Goal: Ask a question

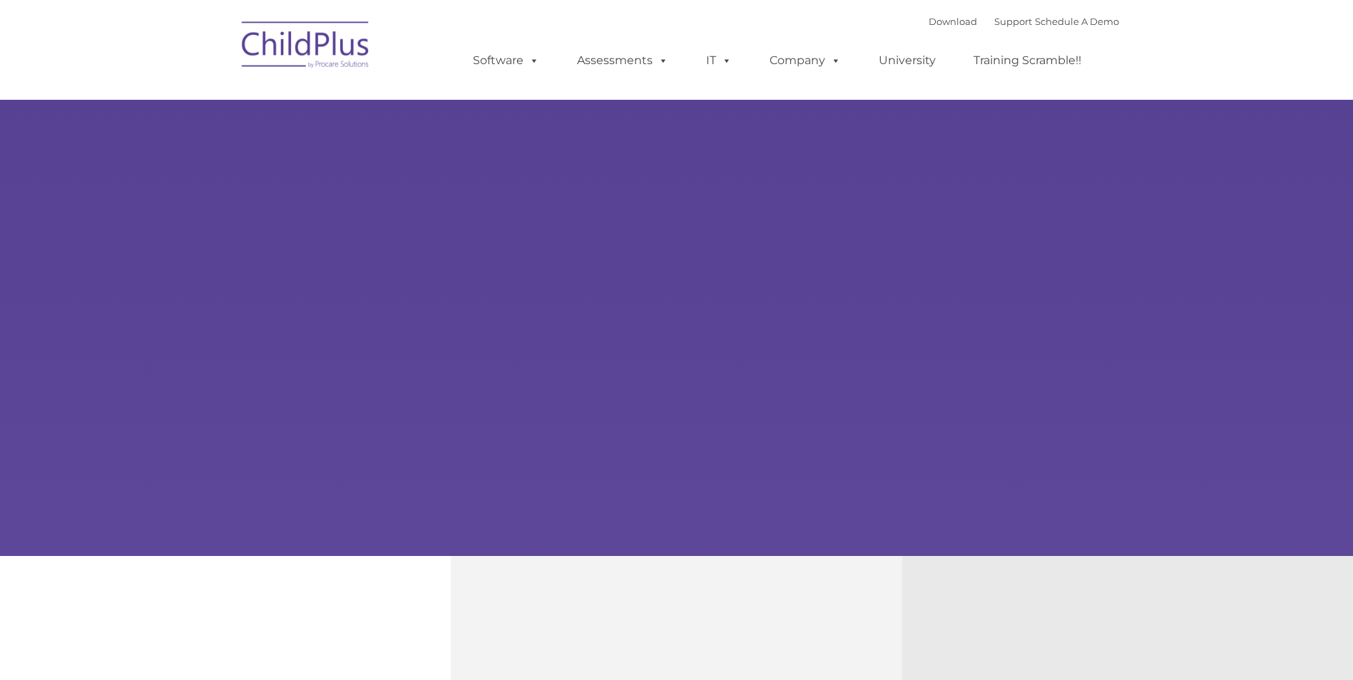
type input ""
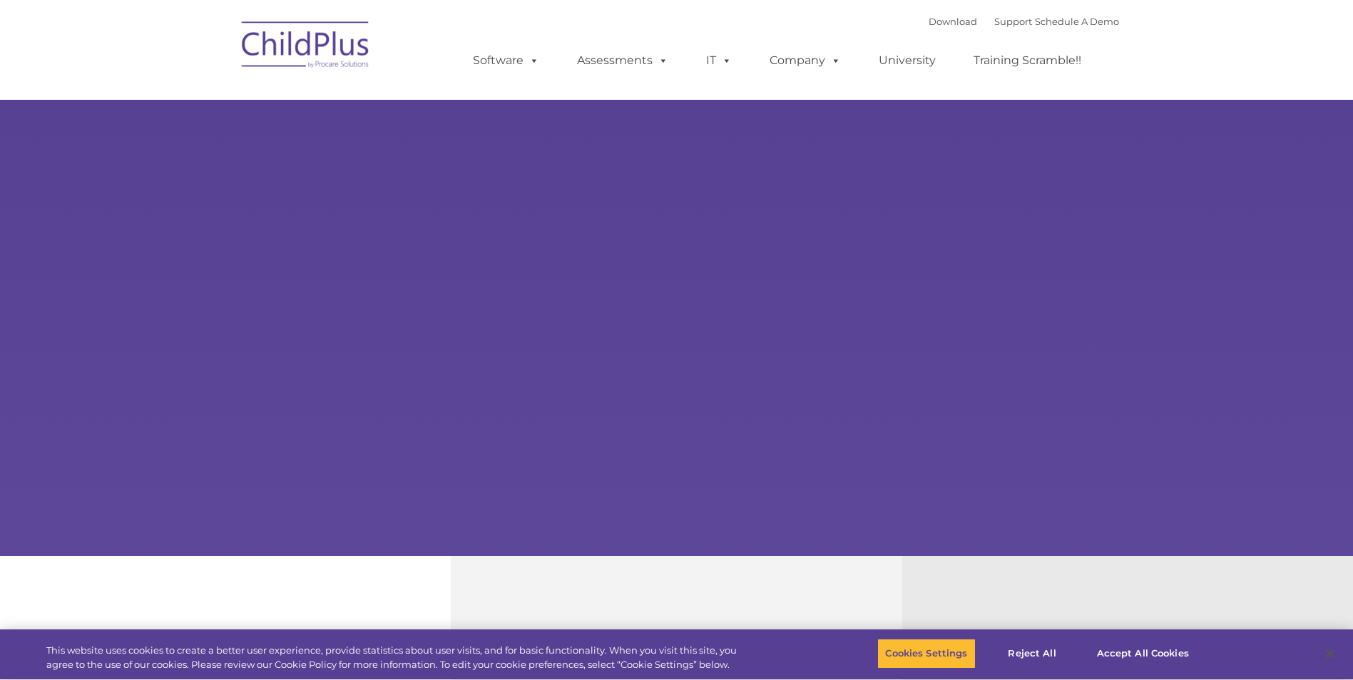
select select "MEDIUM"
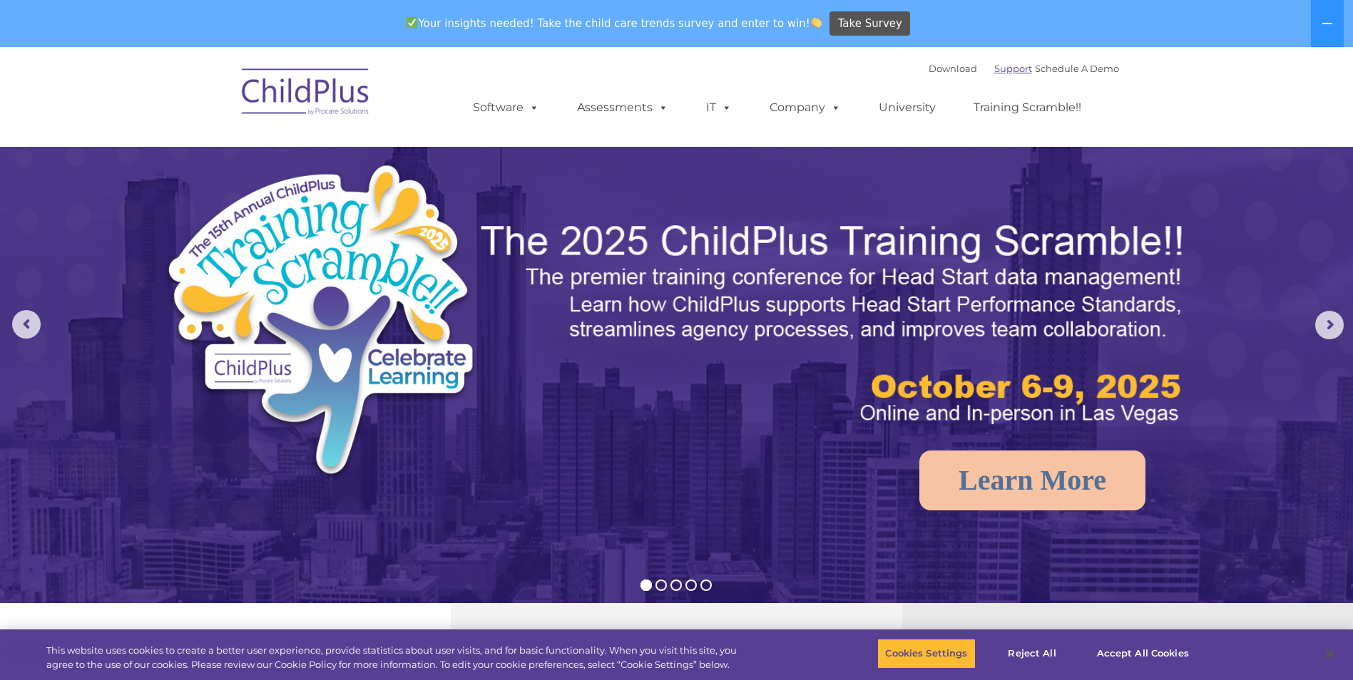
click at [994, 70] on link "Support" at bounding box center [1013, 68] width 38 height 11
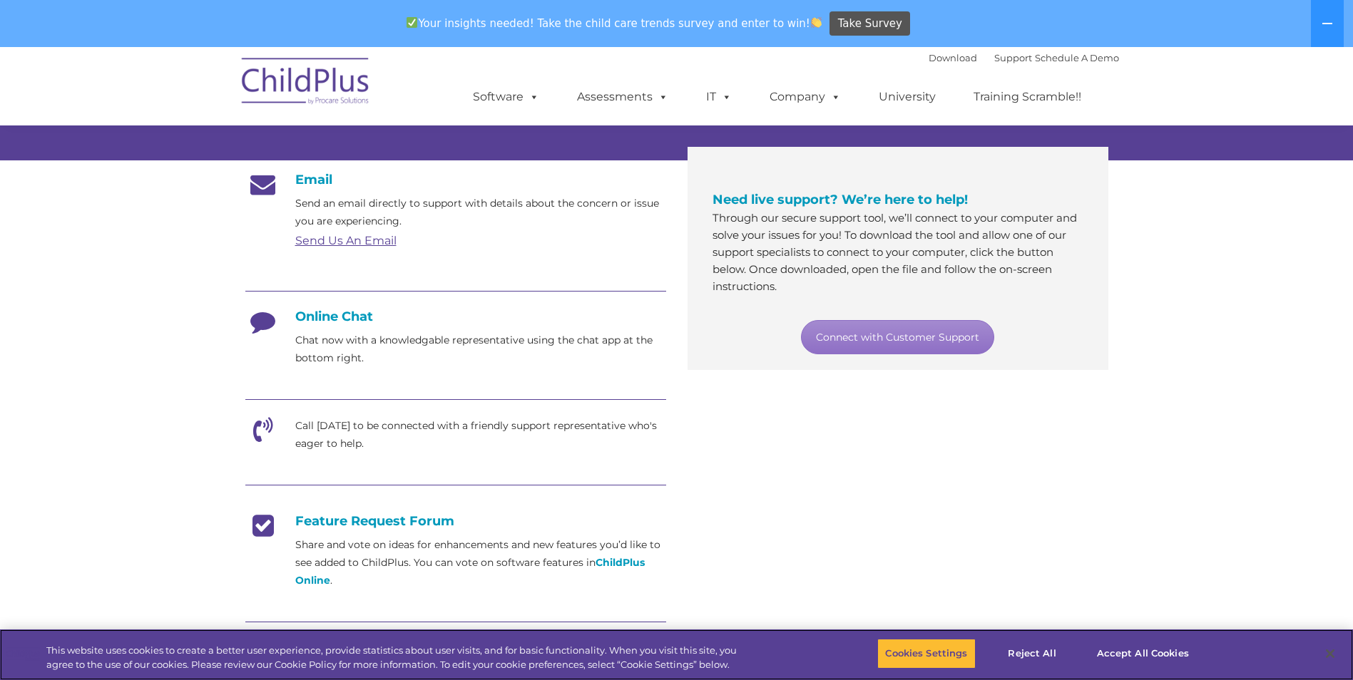
scroll to position [214, 0]
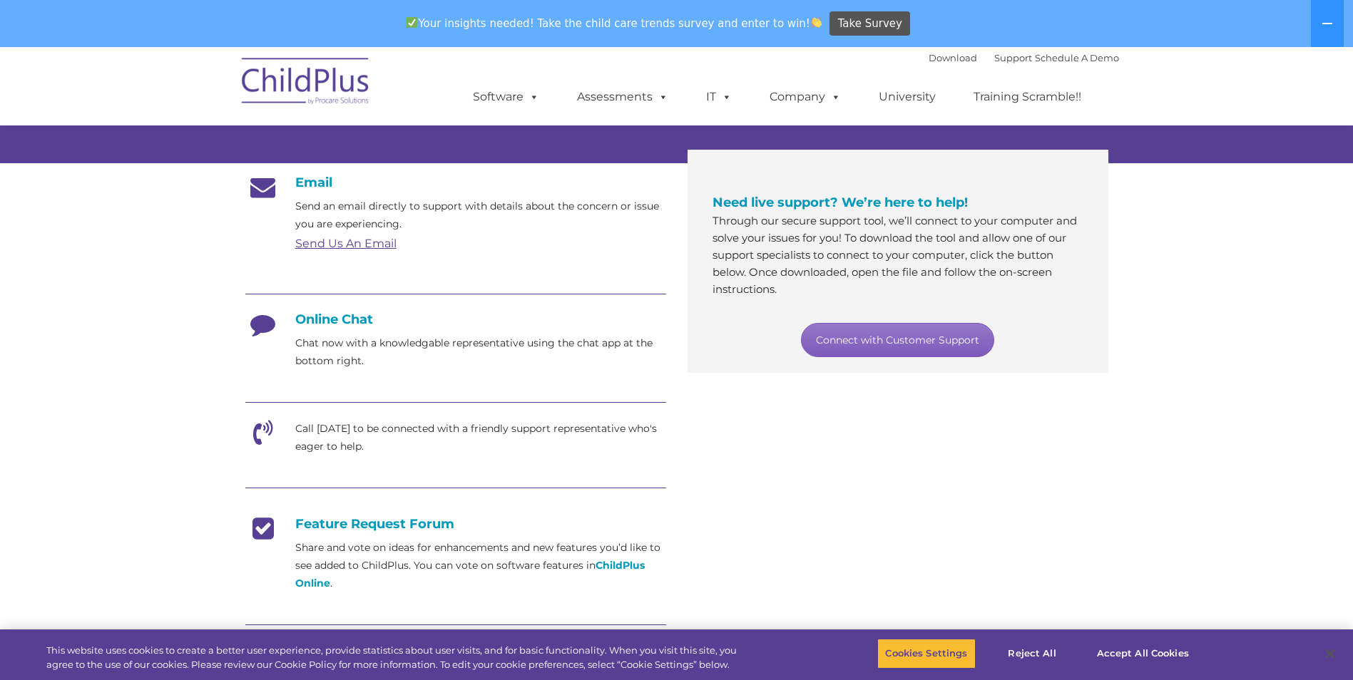
click at [895, 348] on link "Connect with Customer Support" at bounding box center [897, 340] width 193 height 34
click at [1245, 292] on section "Customer Support Need help with ChildPlus? We offer many convenient ways to con…" at bounding box center [676, 383] width 1353 height 1100
click at [930, 337] on link "Connect with Customer Support" at bounding box center [897, 340] width 193 height 34
click at [1155, 404] on section "Customer Support Need help with ChildPlus? We offer many convenient ways to con…" at bounding box center [676, 383] width 1353 height 1100
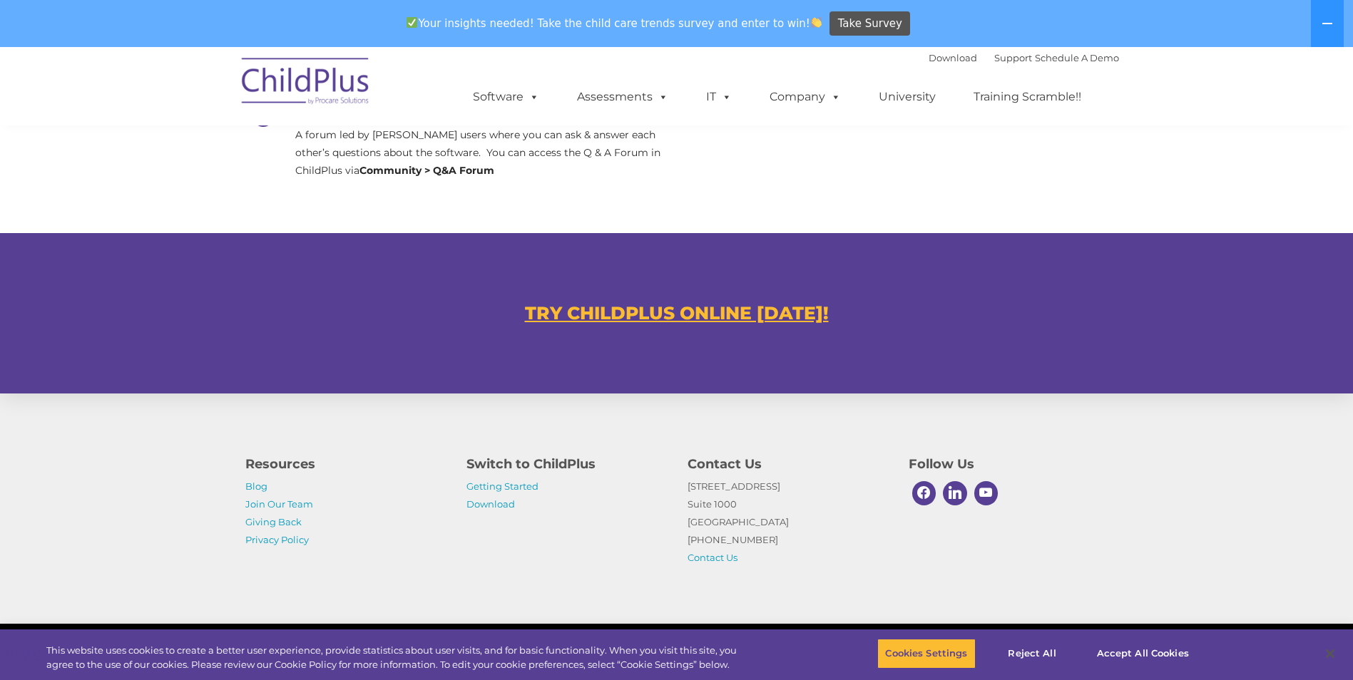
scroll to position [771, 0]
